Goal: Transaction & Acquisition: Purchase product/service

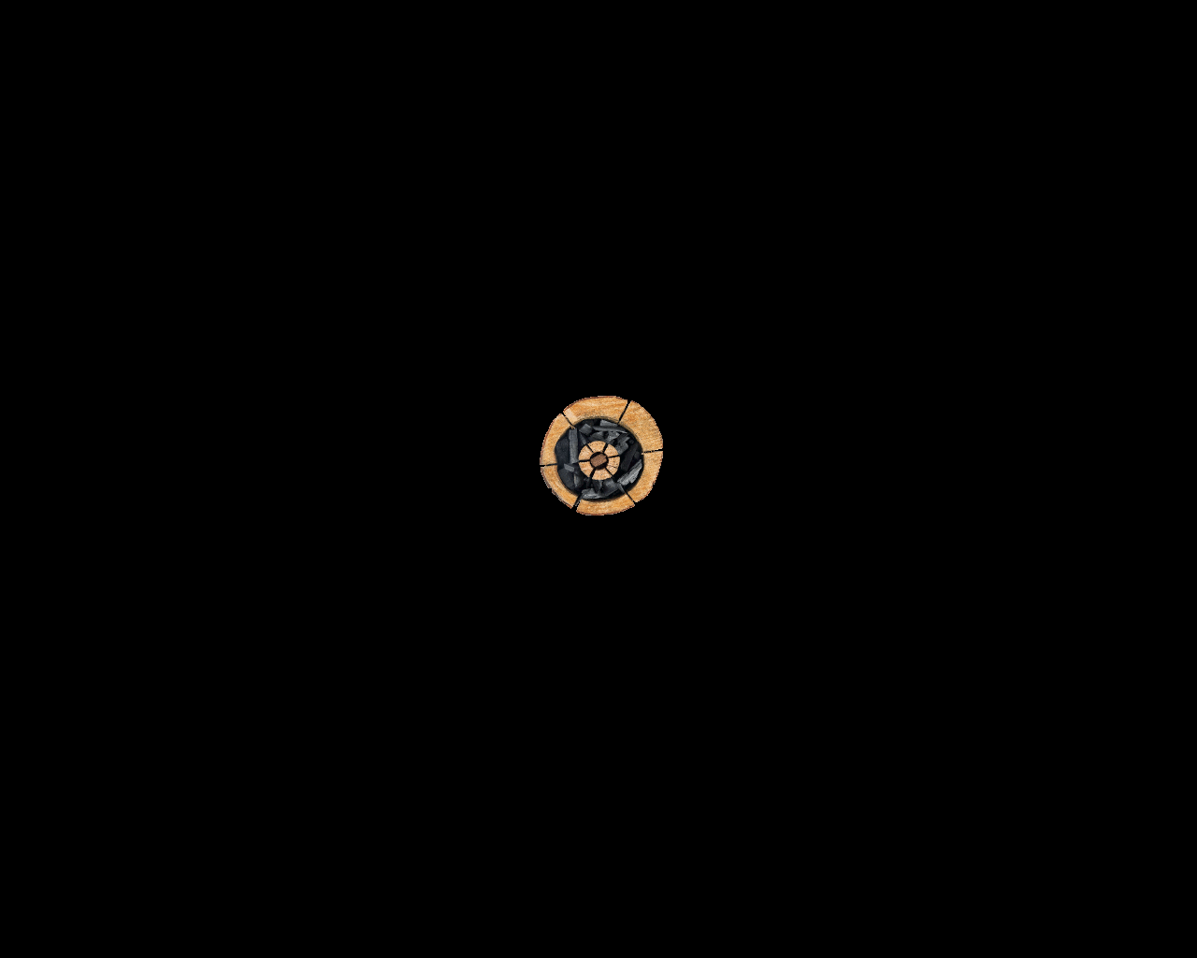
scroll to position [1604, 0]
type textarea "1"
type input "MBWUpmEH"
type input "testing@example.com"
type input "http://www.example.com"
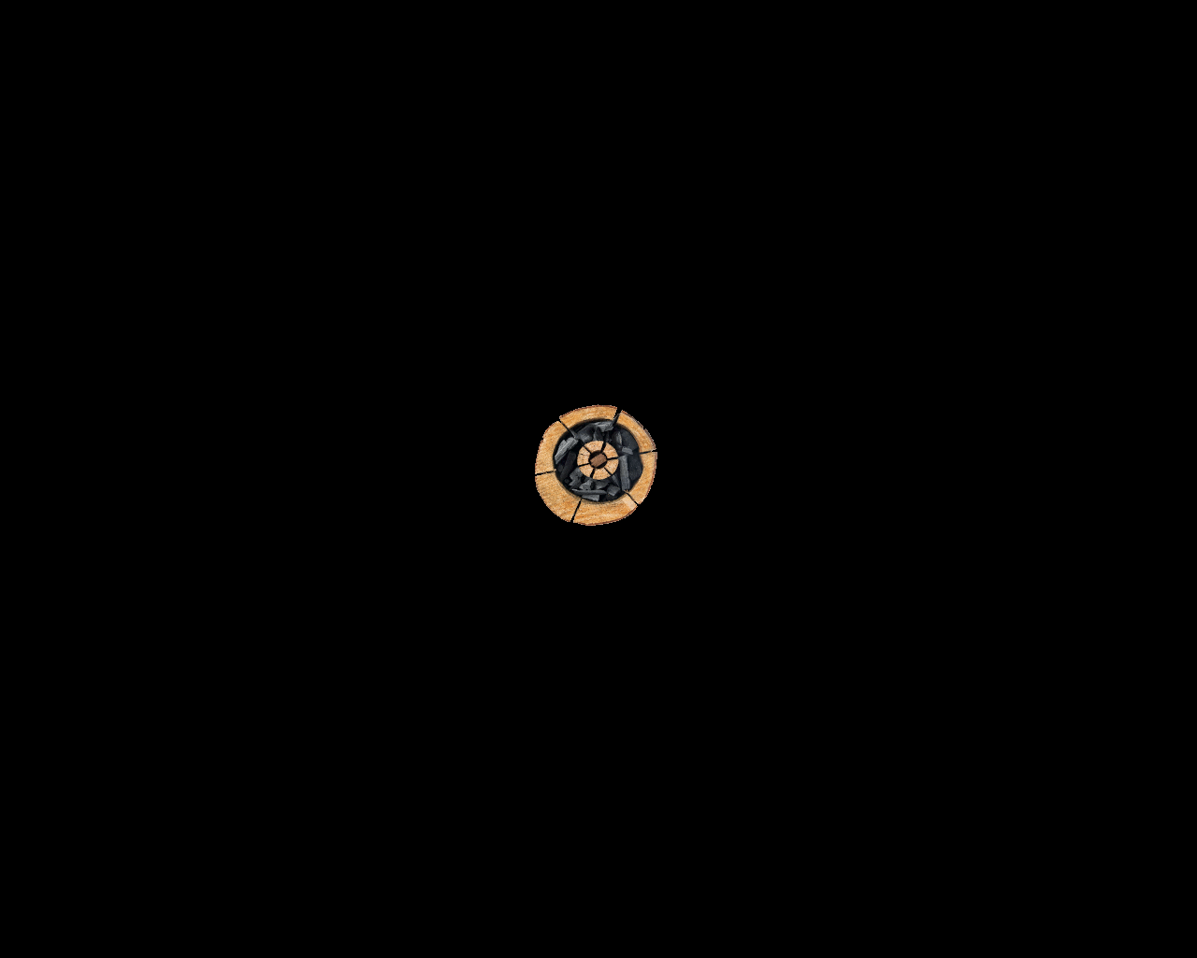
scroll to position [365, 0]
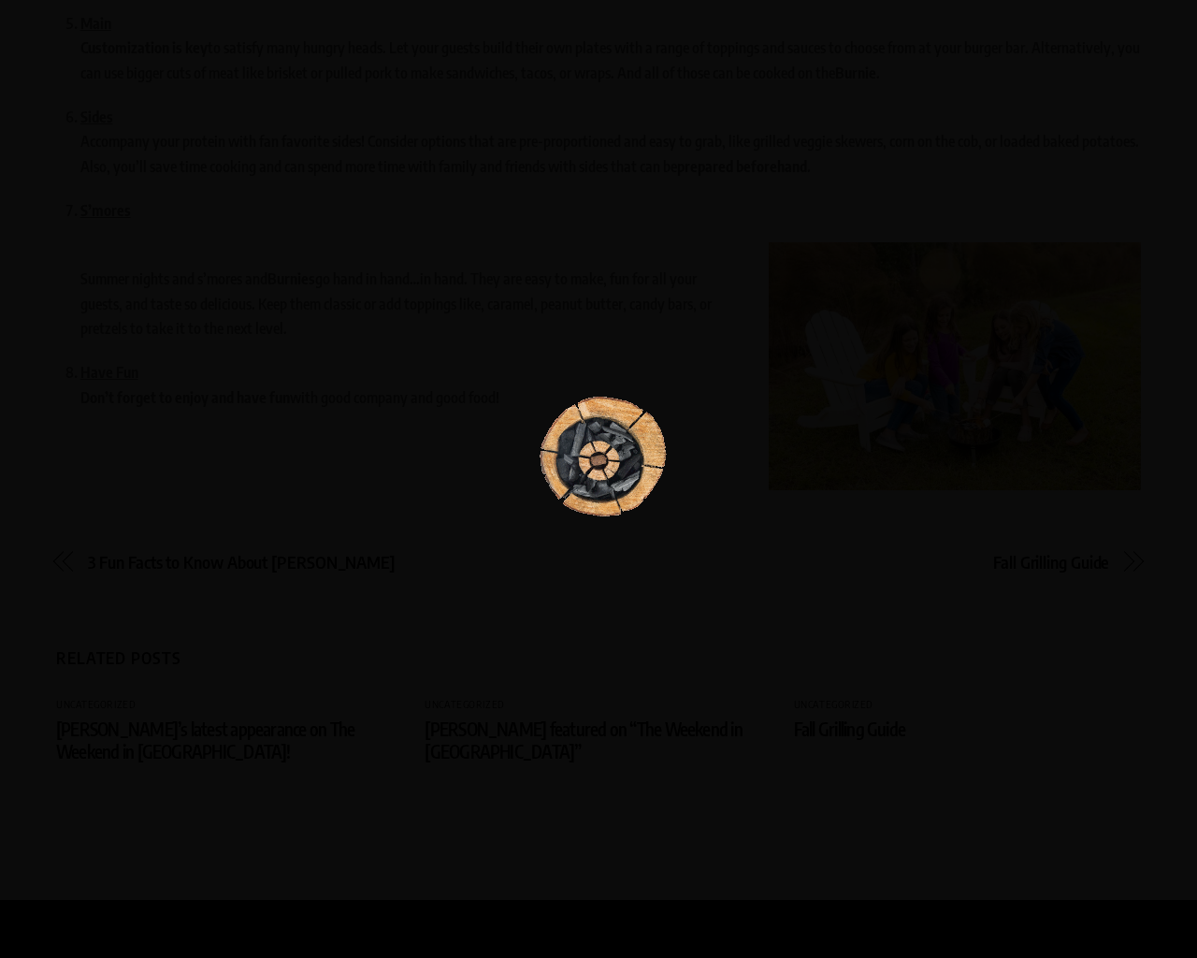
scroll to position [1311, 0]
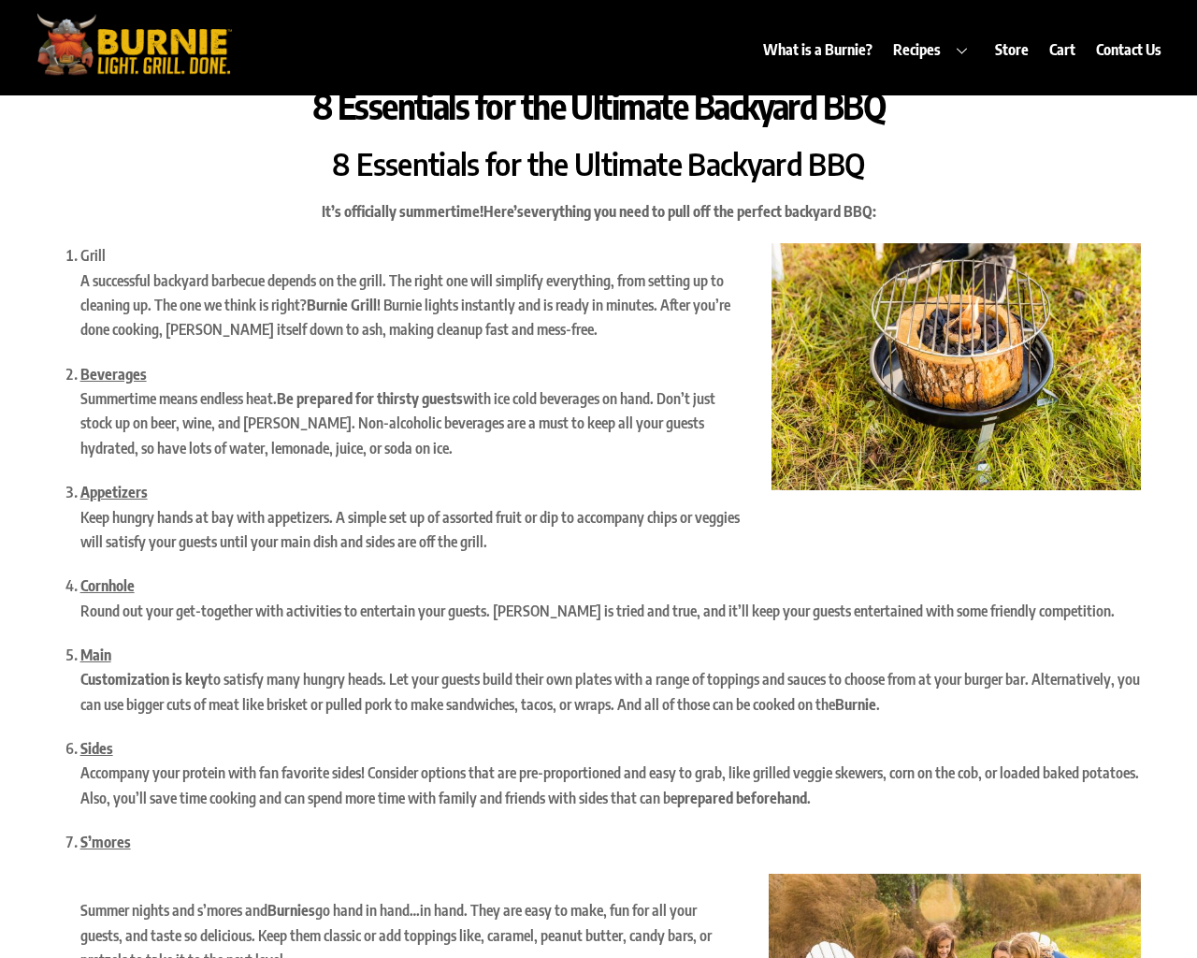
scroll to position [96, 0]
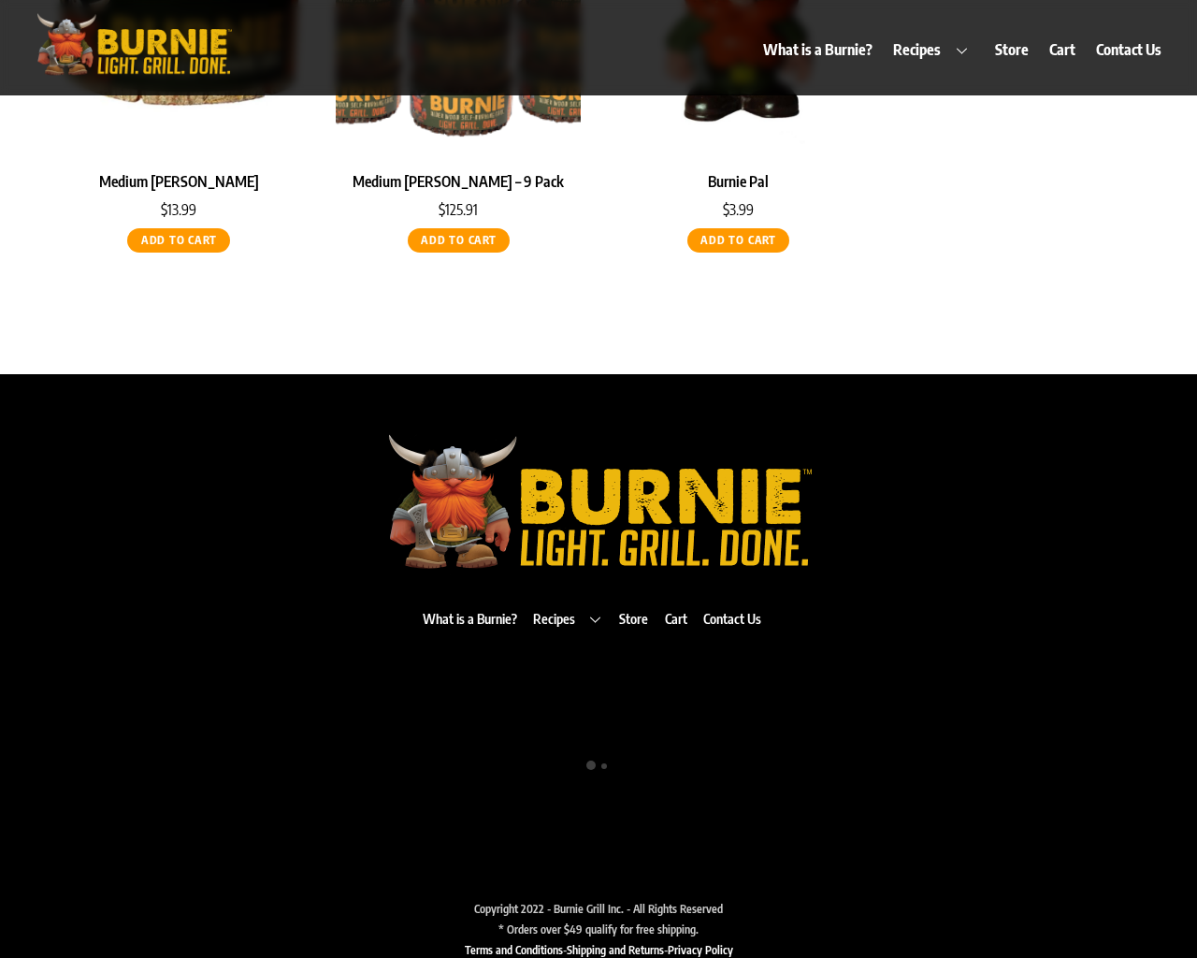
scroll to position [1249, 0]
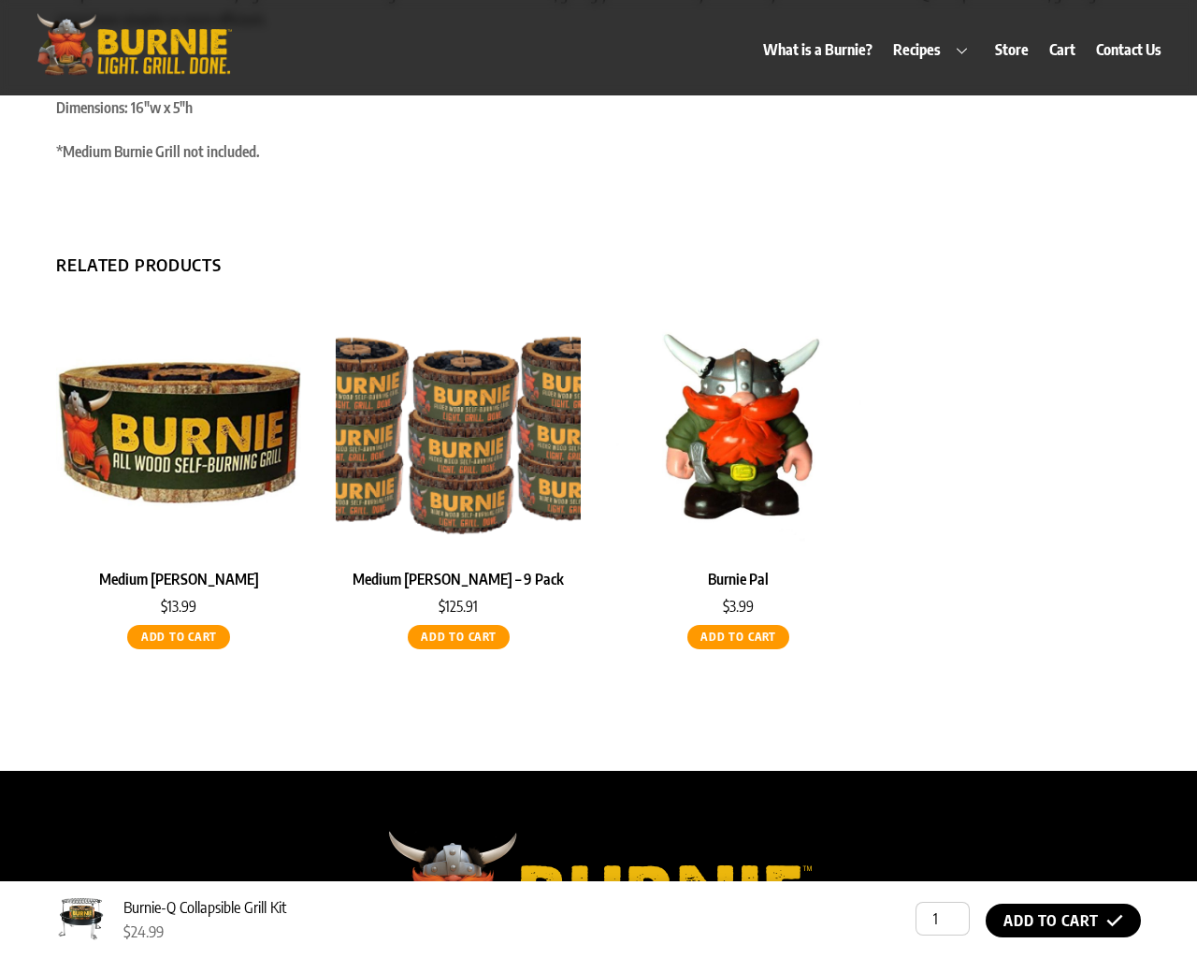
scroll to position [1309, 0]
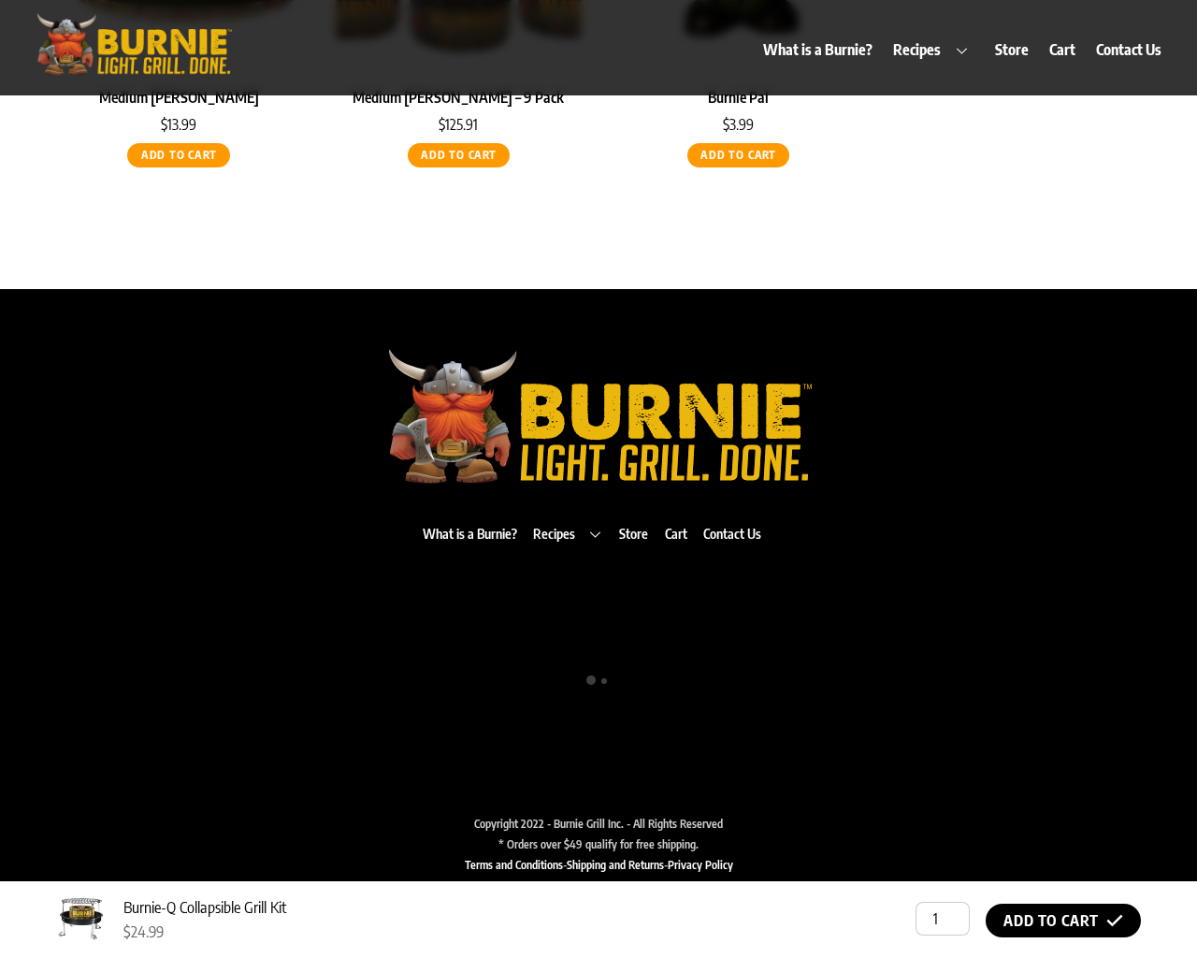
scroll to position [1309, 0]
